Goal: Use online tool/utility: Utilize a website feature to perform a specific function

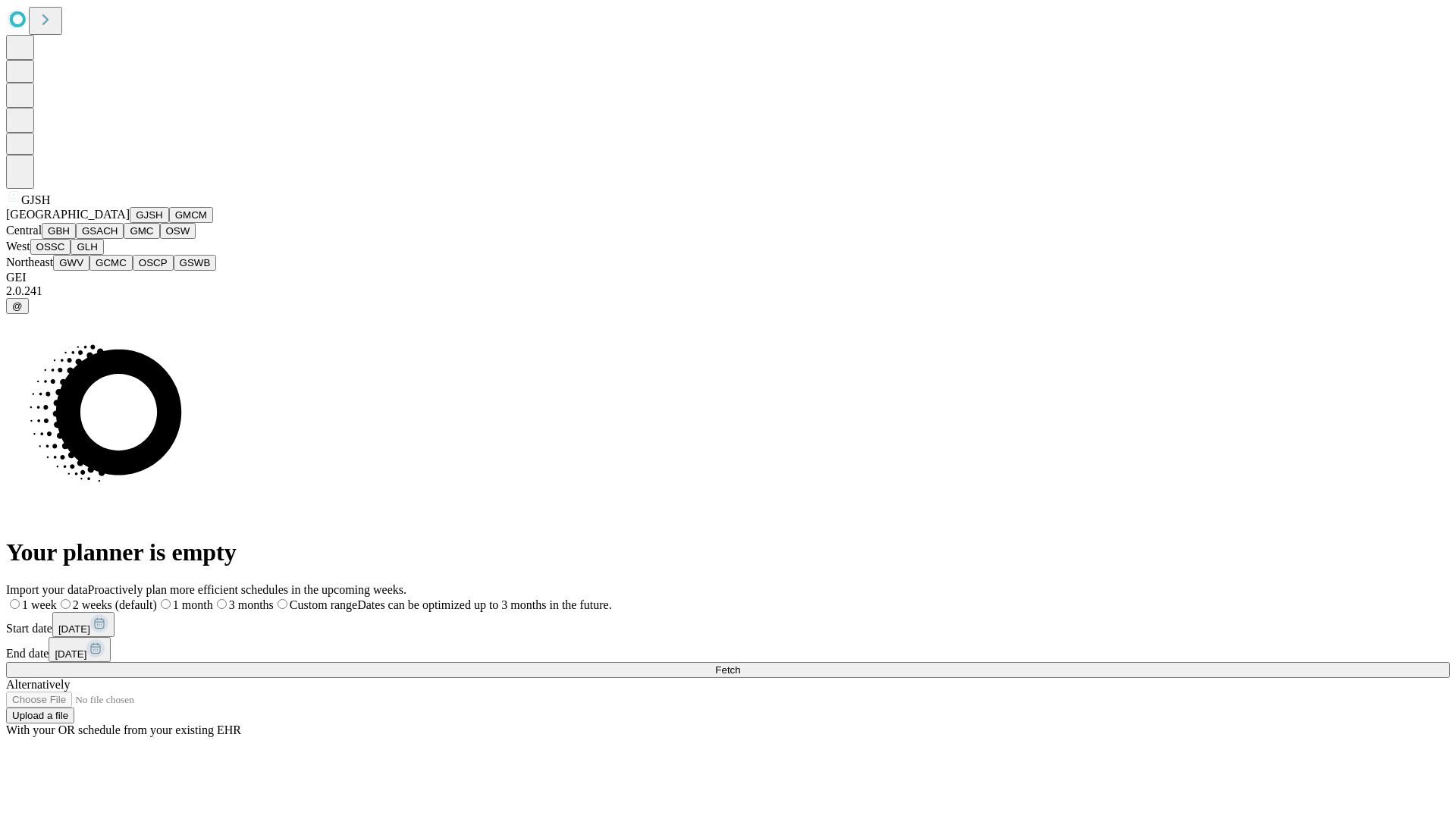
click at [130, 223] on button "GJSH" at bounding box center [149, 215] width 39 height 16
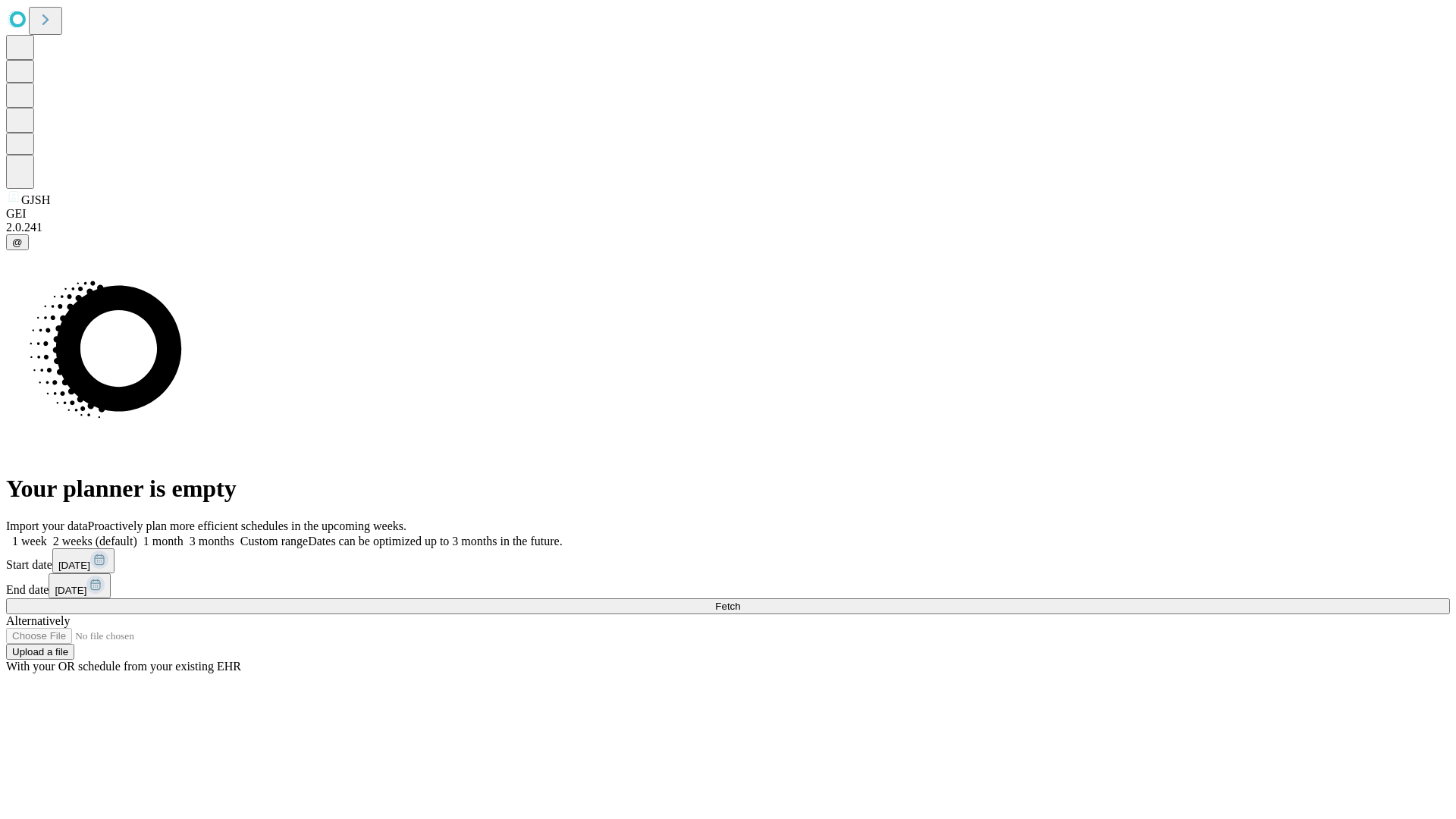
click at [47, 535] on label "1 week" at bounding box center [26, 541] width 41 height 13
click at [740, 600] on span "Fetch" at bounding box center [728, 606] width 25 height 12
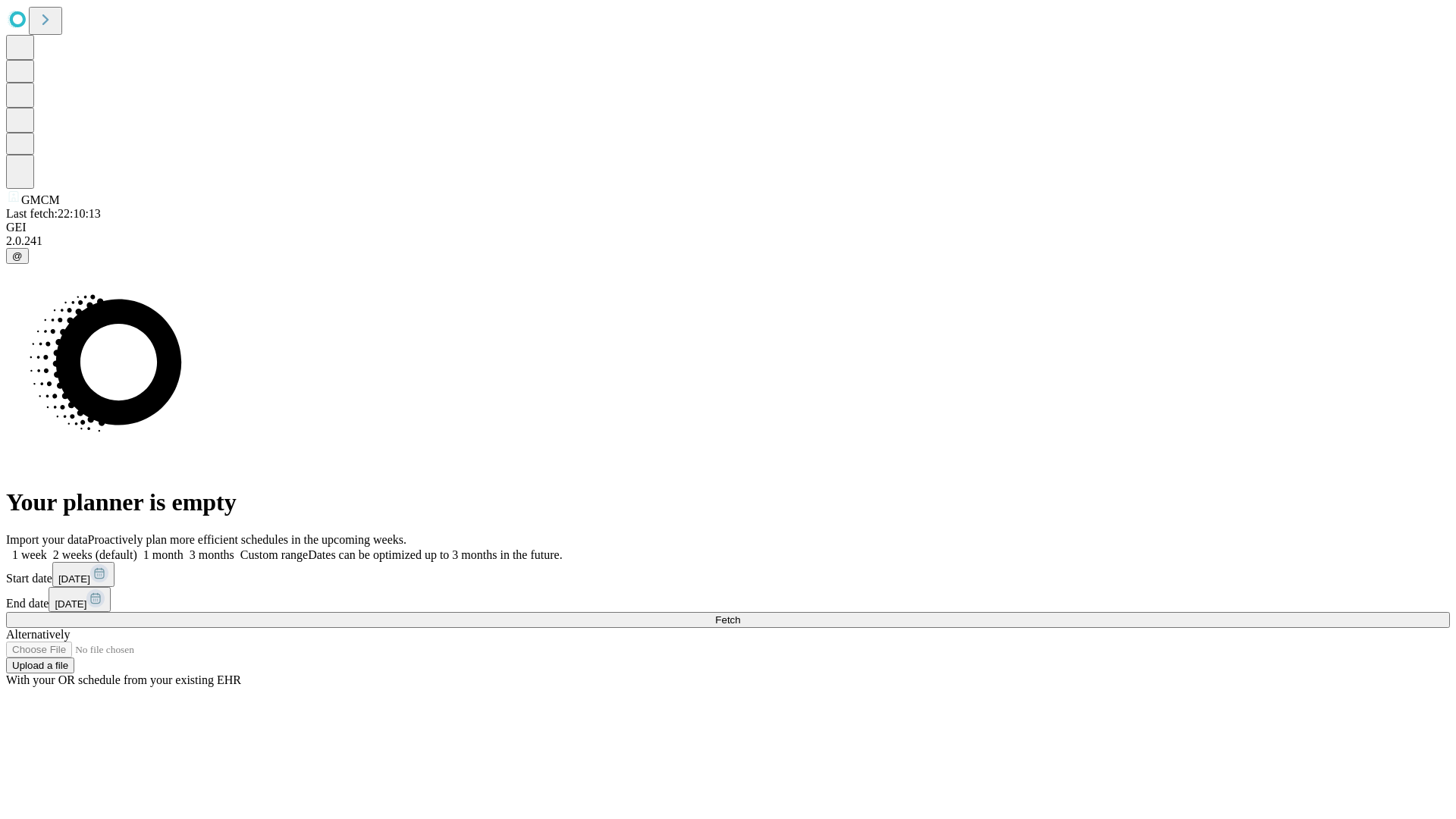
click at [47, 549] on label "1 week" at bounding box center [26, 555] width 41 height 13
click at [740, 614] on span "Fetch" at bounding box center [728, 620] width 25 height 12
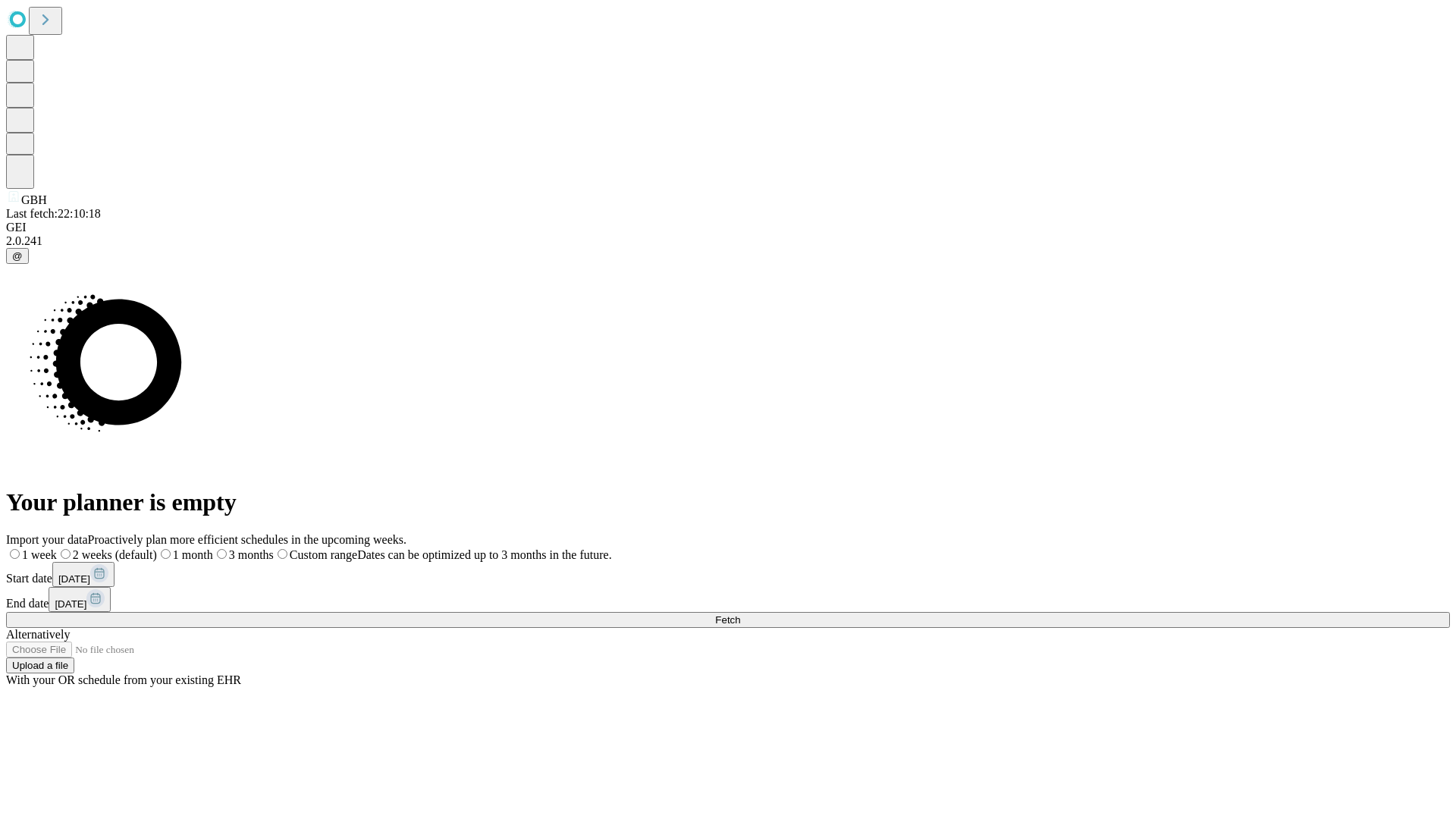
click at [57, 549] on label "1 week" at bounding box center [31, 555] width 51 height 13
click at [740, 614] on span "Fetch" at bounding box center [728, 620] width 25 height 12
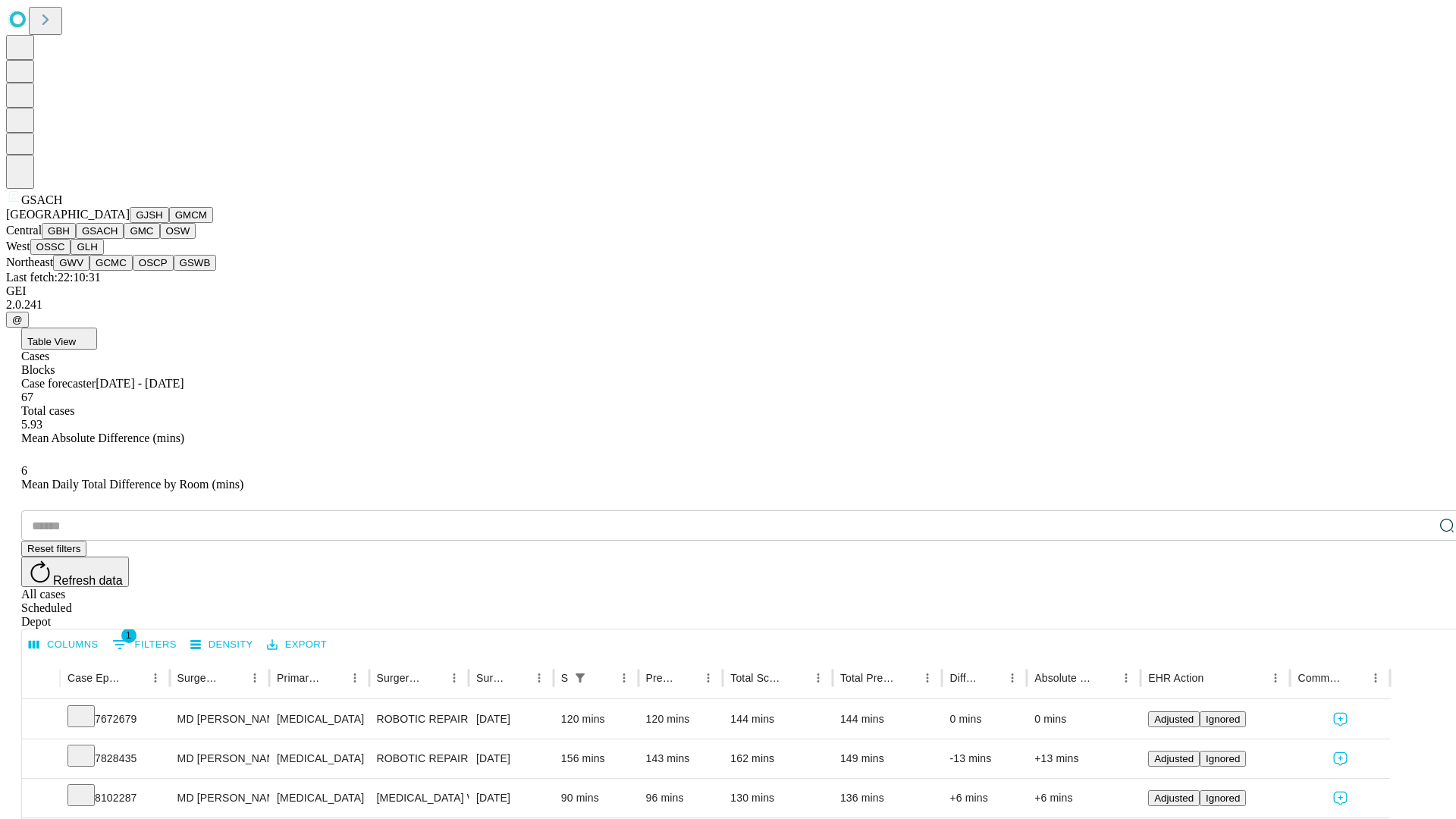
click at [124, 239] on button "GMC" at bounding box center [141, 230] width 36 height 16
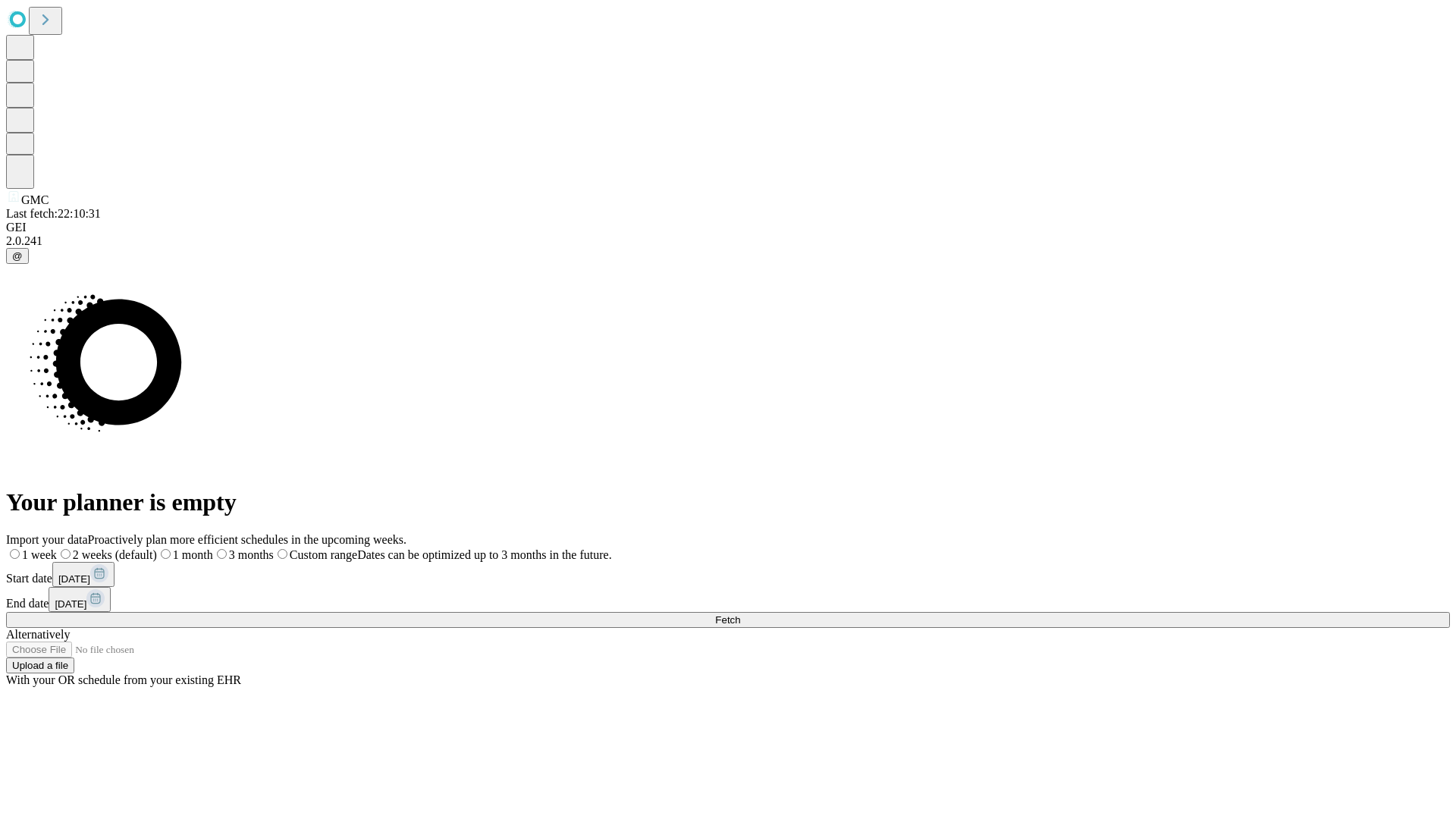
click at [57, 549] on label "1 week" at bounding box center [31, 555] width 51 height 13
click at [740, 614] on span "Fetch" at bounding box center [728, 620] width 25 height 12
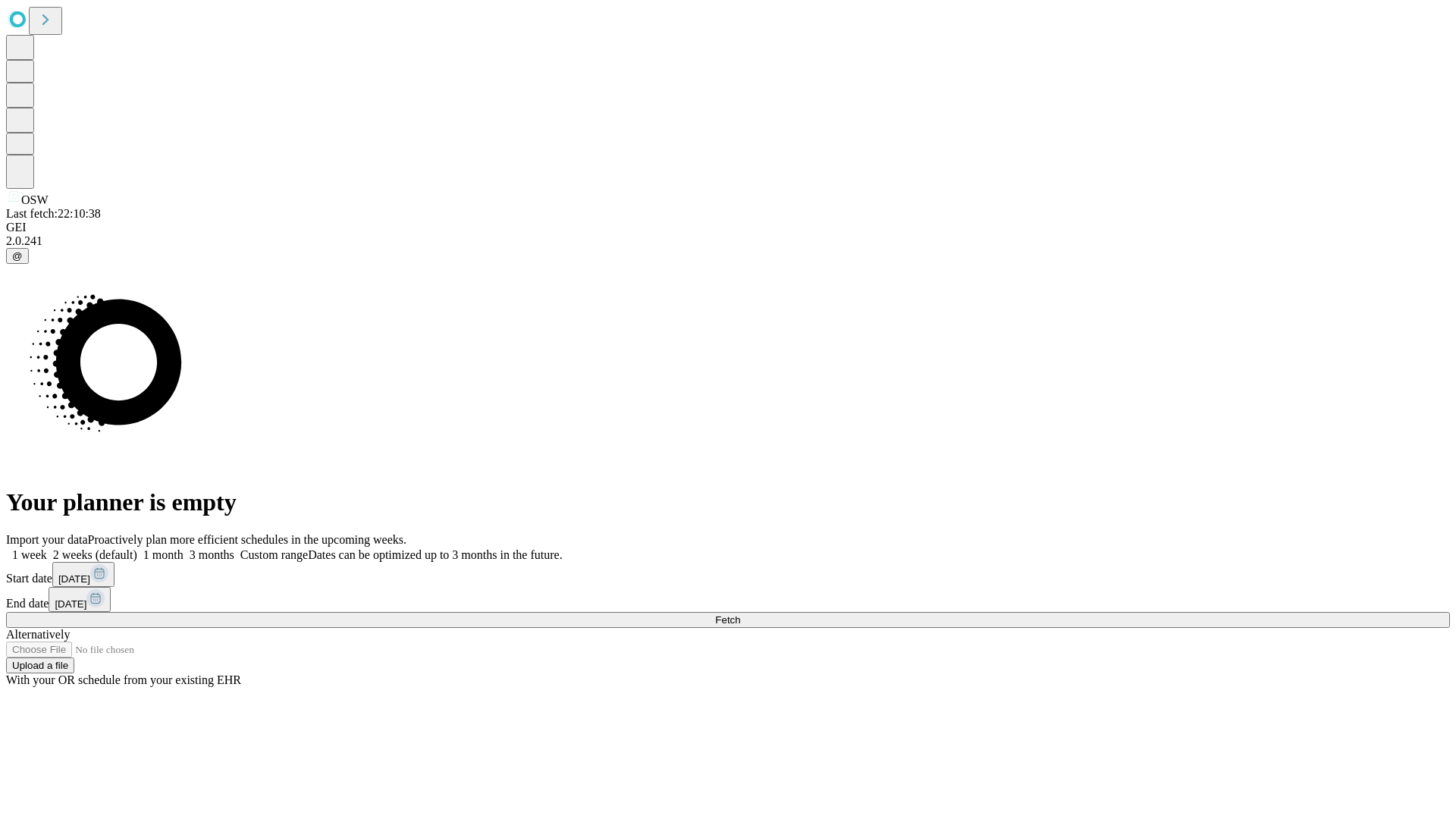
click at [740, 614] on span "Fetch" at bounding box center [728, 620] width 25 height 12
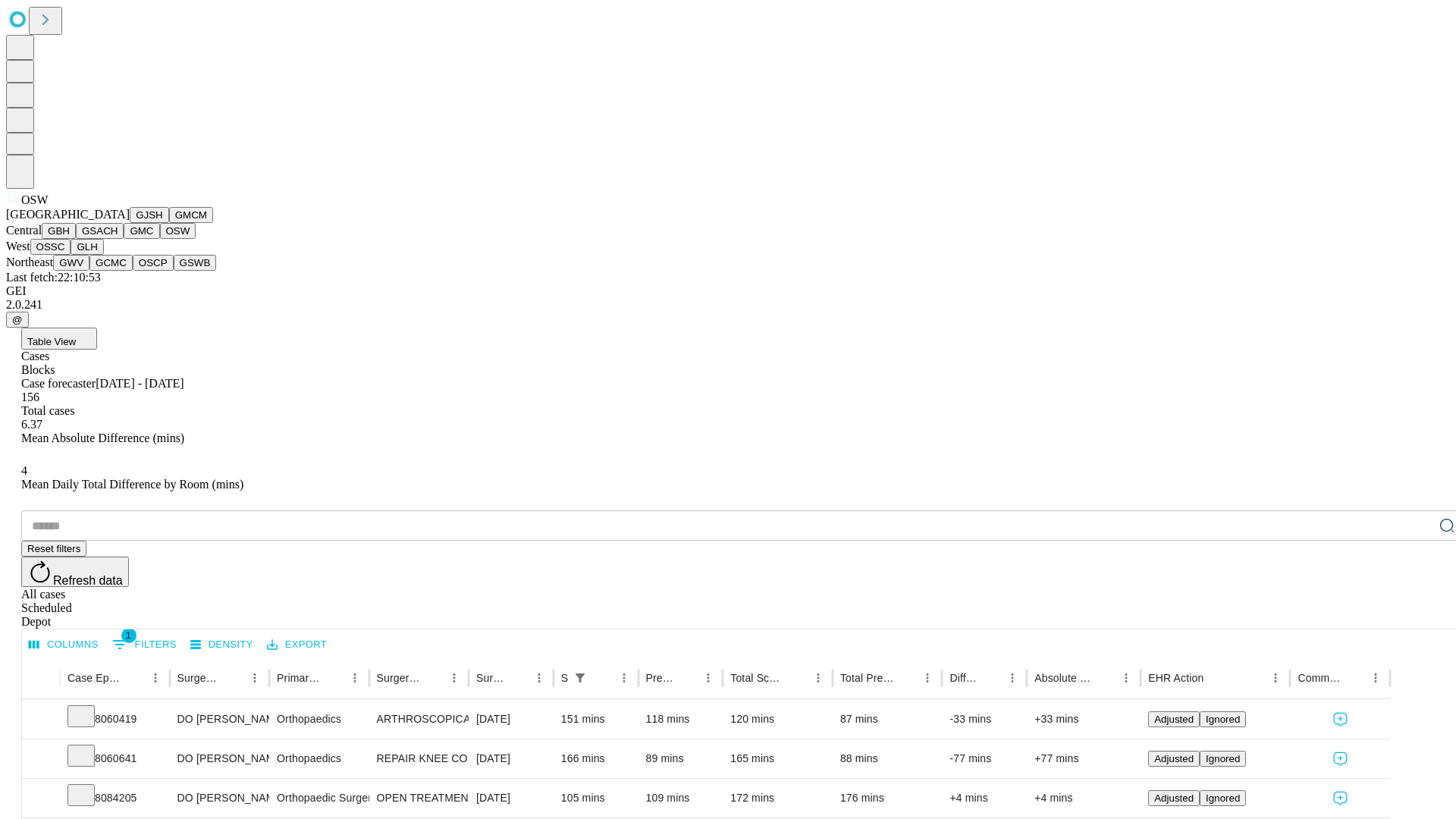
click at [72, 255] on button "OSSC" at bounding box center [50, 246] width 41 height 16
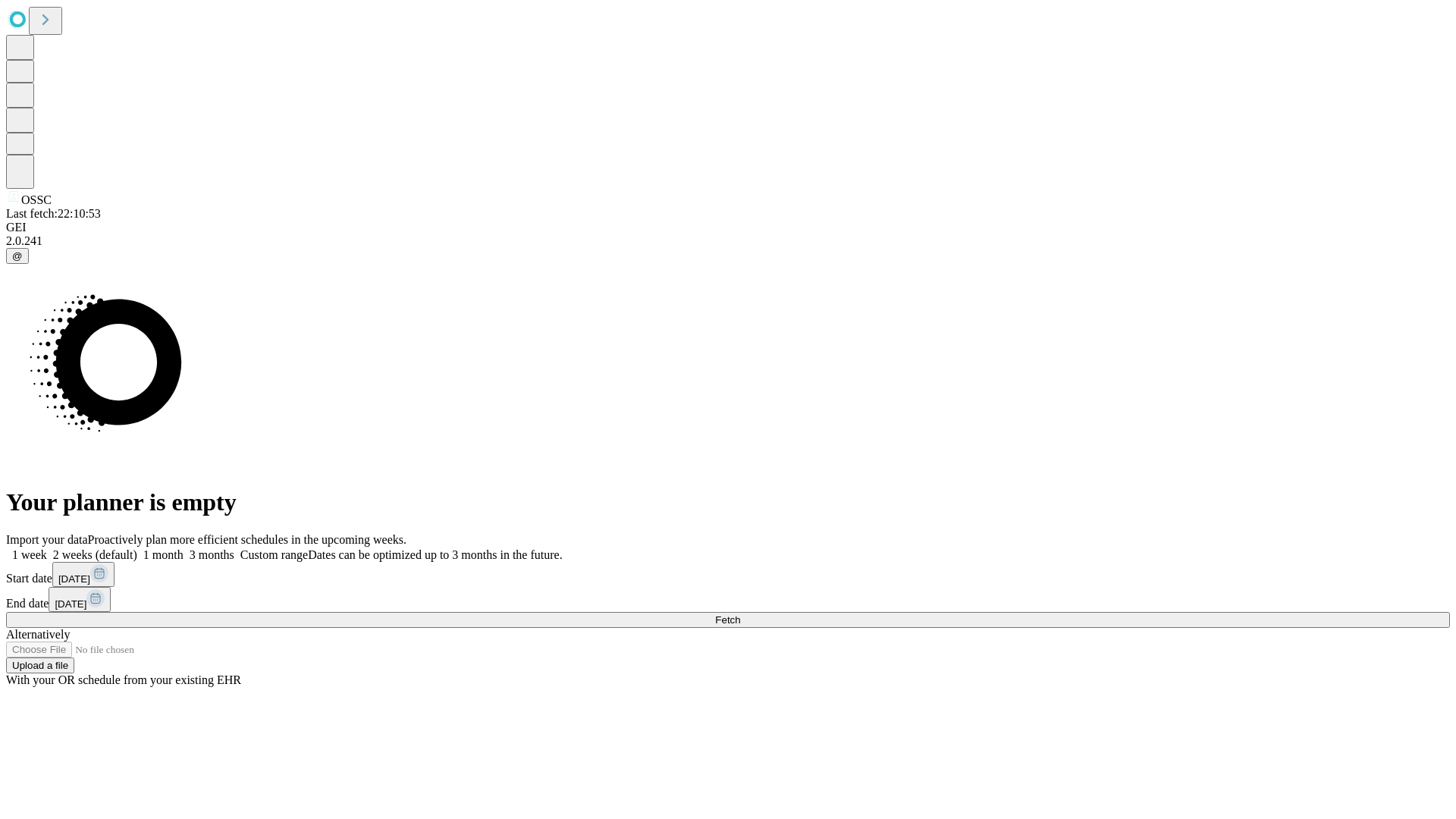
click at [47, 549] on label "1 week" at bounding box center [26, 555] width 41 height 13
click at [740, 614] on span "Fetch" at bounding box center [728, 620] width 25 height 12
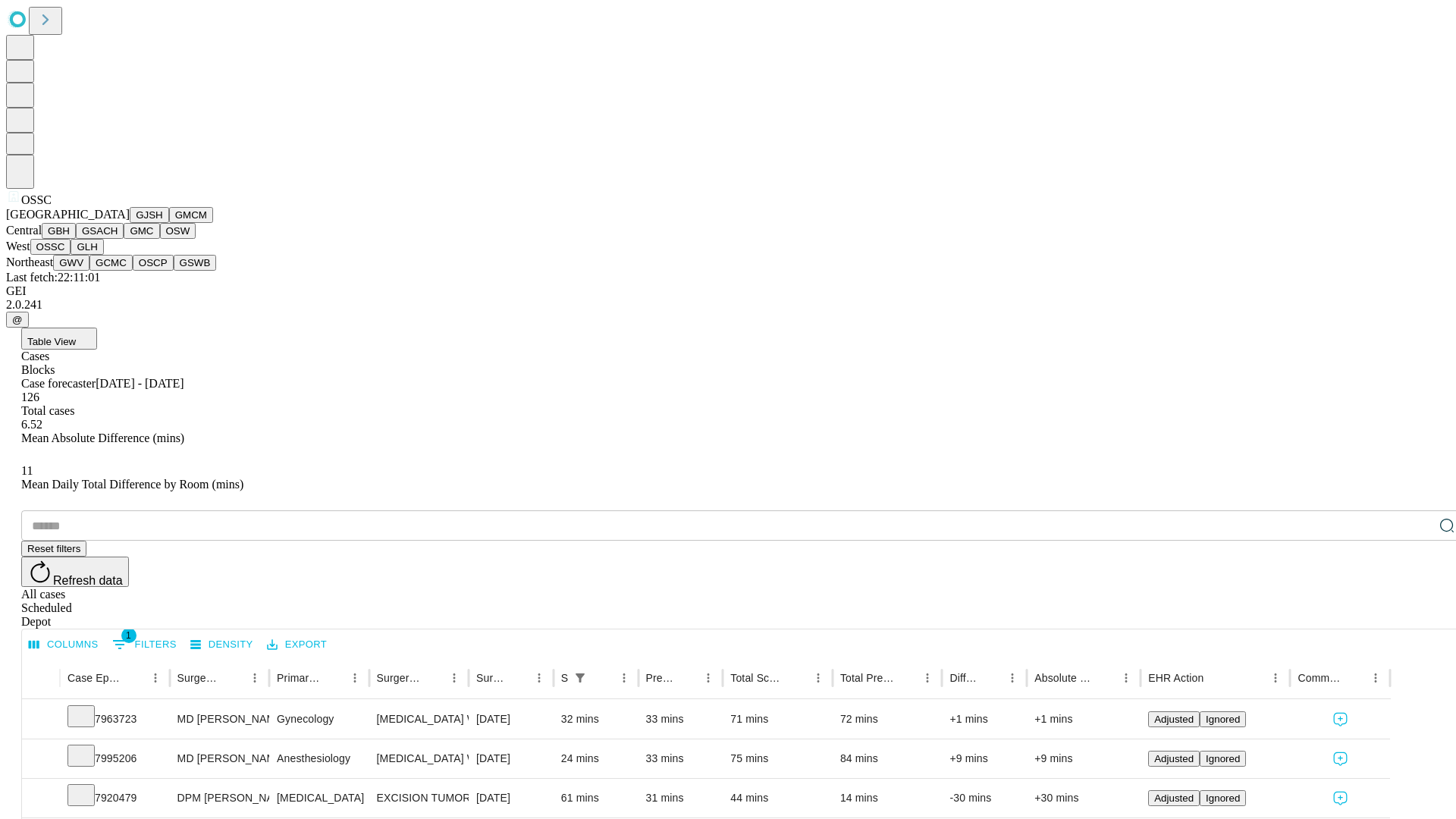
click at [103, 255] on button "GLH" at bounding box center [86, 246] width 32 height 16
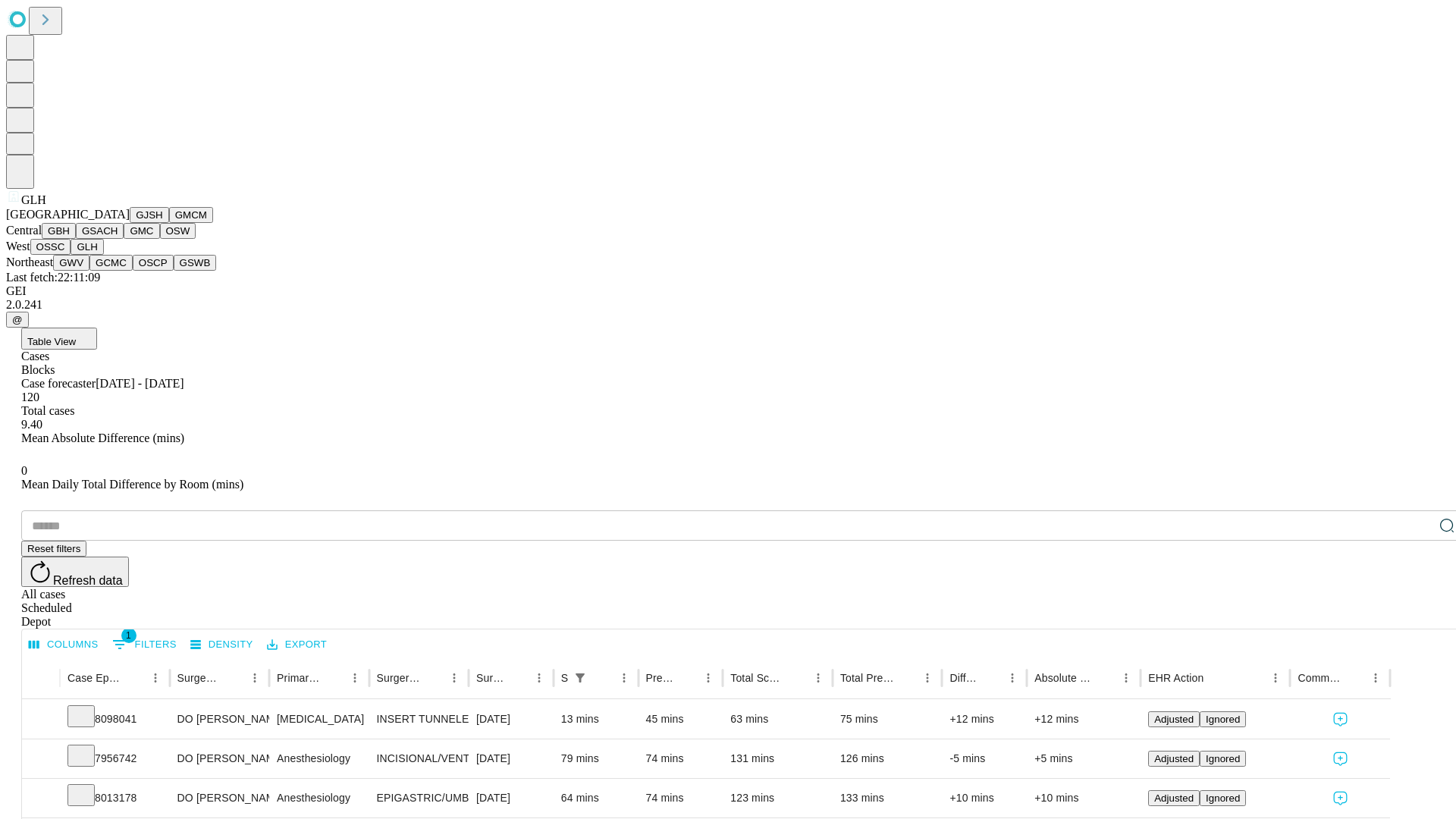
click at [90, 271] on button "GWV" at bounding box center [72, 263] width 37 height 16
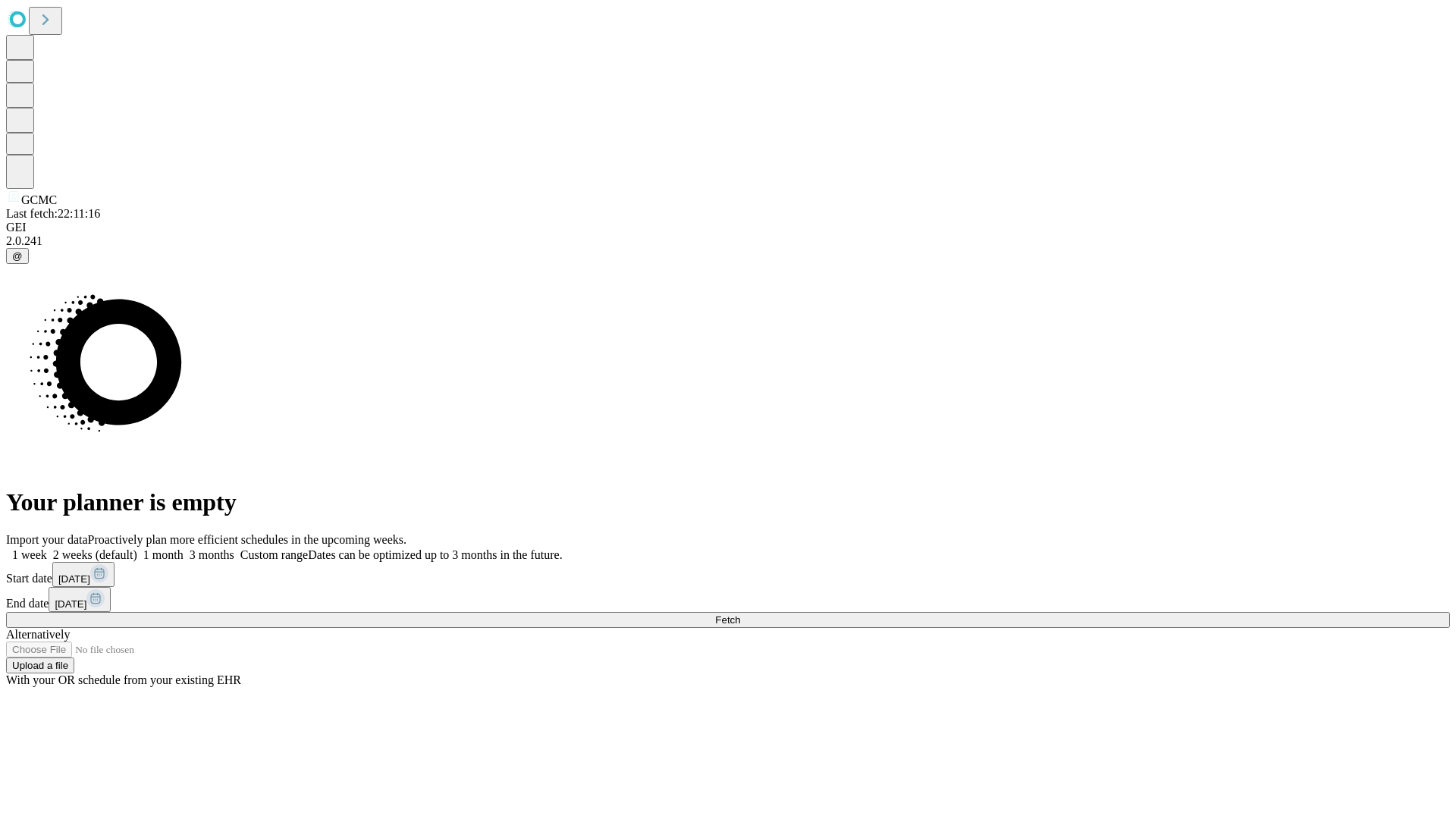
click at [47, 549] on label "1 week" at bounding box center [26, 555] width 41 height 13
click at [740, 614] on span "Fetch" at bounding box center [728, 620] width 25 height 12
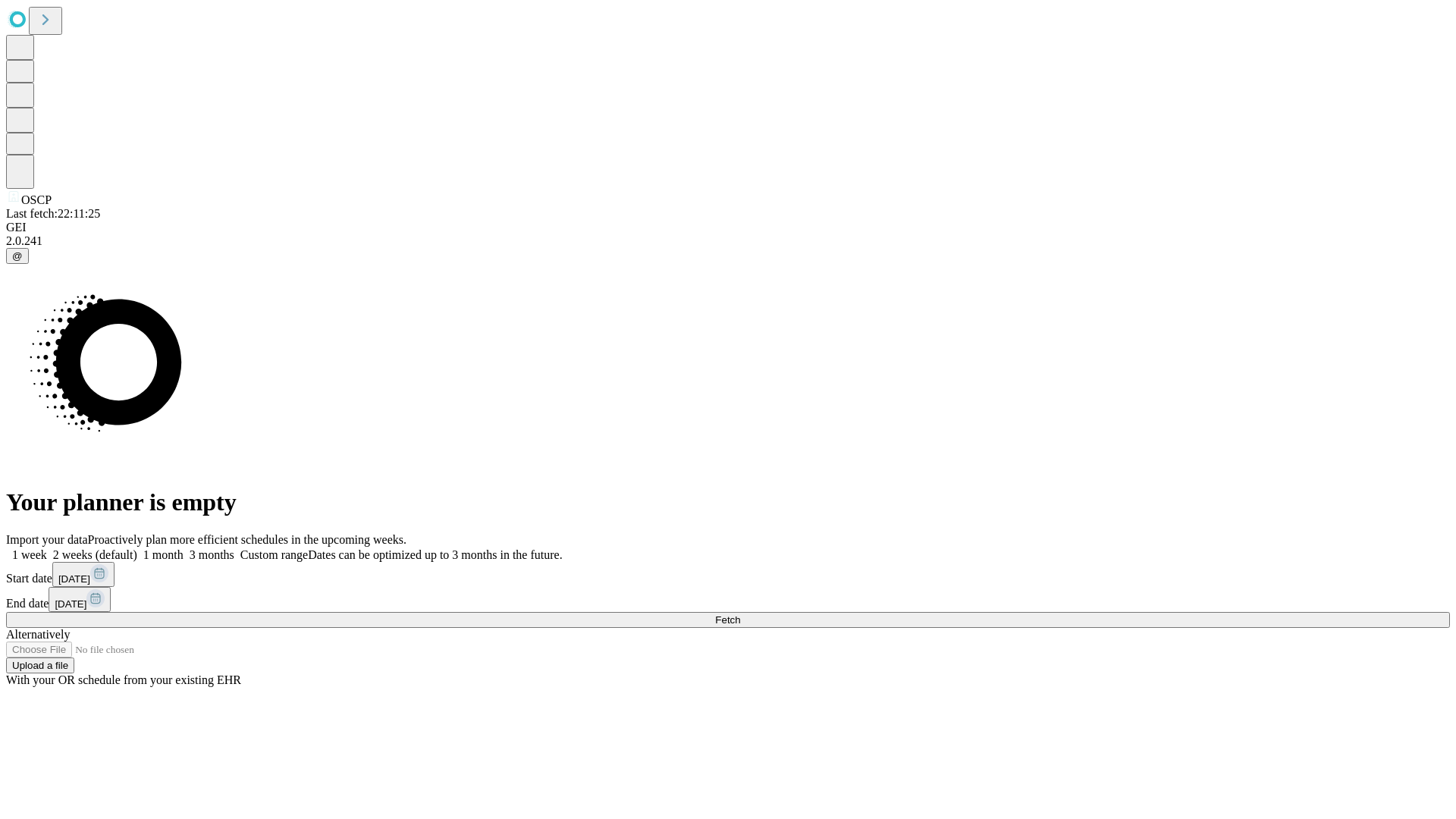
click at [47, 549] on label "1 week" at bounding box center [26, 555] width 41 height 13
click at [740, 614] on span "Fetch" at bounding box center [728, 620] width 25 height 12
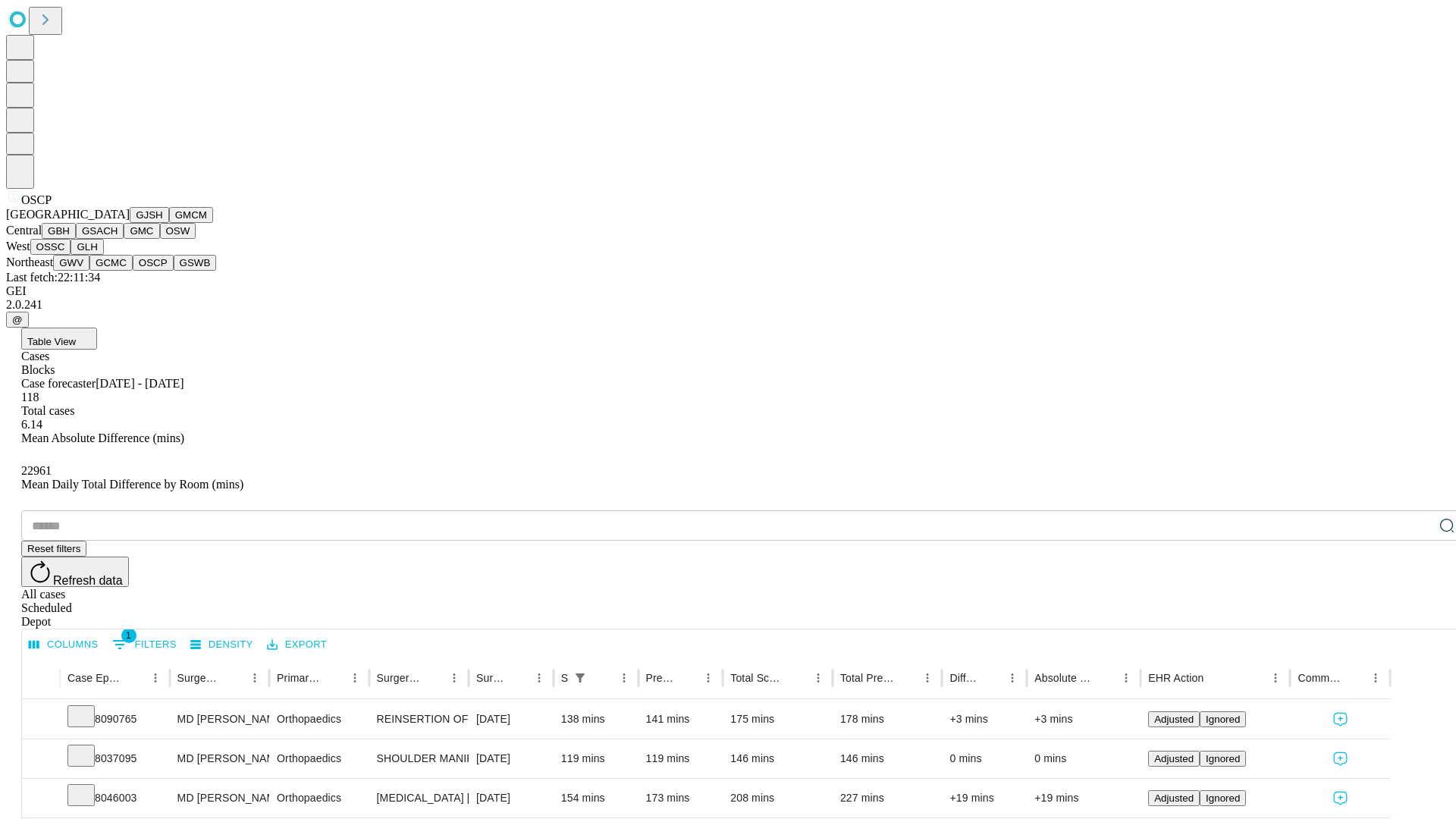
click at [174, 271] on button "GSWB" at bounding box center [195, 263] width 43 height 16
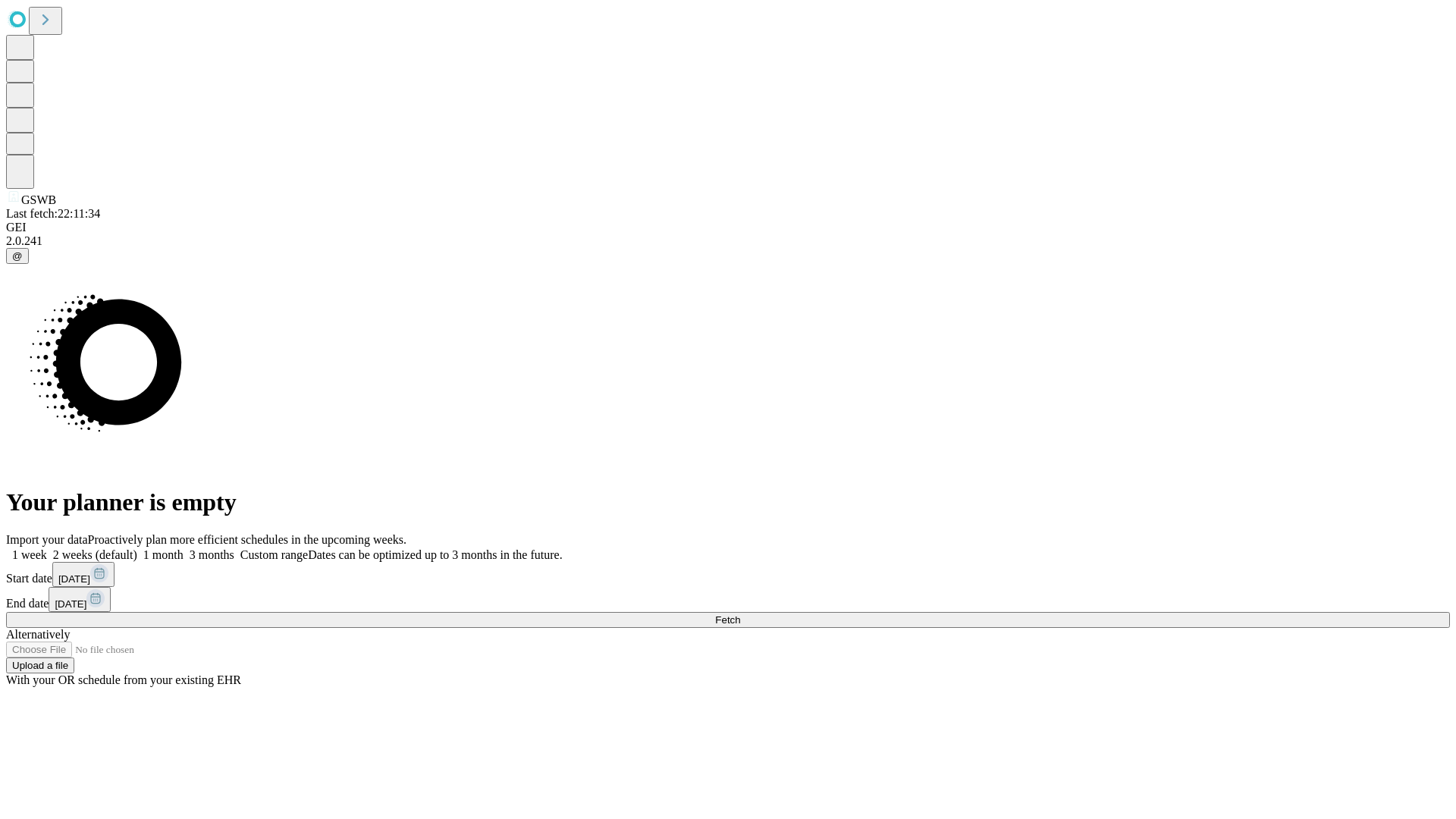
click at [47, 549] on label "1 week" at bounding box center [26, 555] width 41 height 13
click at [740, 614] on span "Fetch" at bounding box center [728, 620] width 25 height 12
